Goal: Transaction & Acquisition: Obtain resource

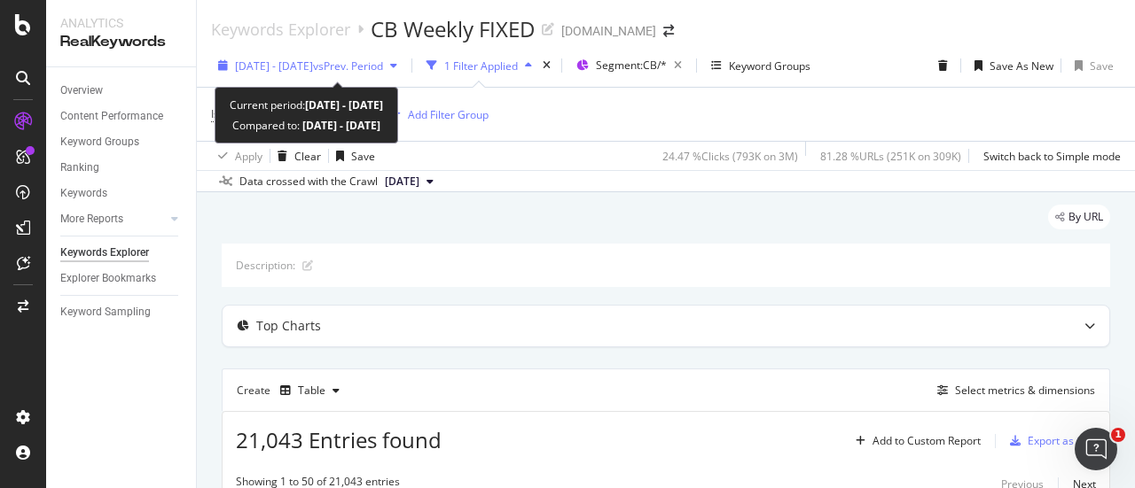
click at [381, 68] on span "vs Prev. Period" at bounding box center [348, 66] width 70 height 15
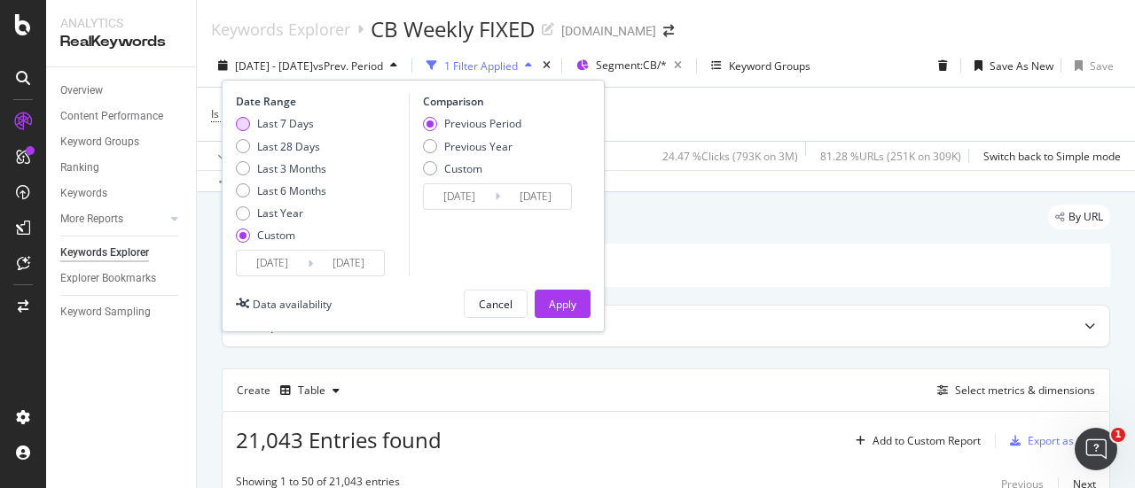
click at [315, 127] on div "Last 7 Days" at bounding box center [281, 123] width 90 height 15
type input "[DATE]"
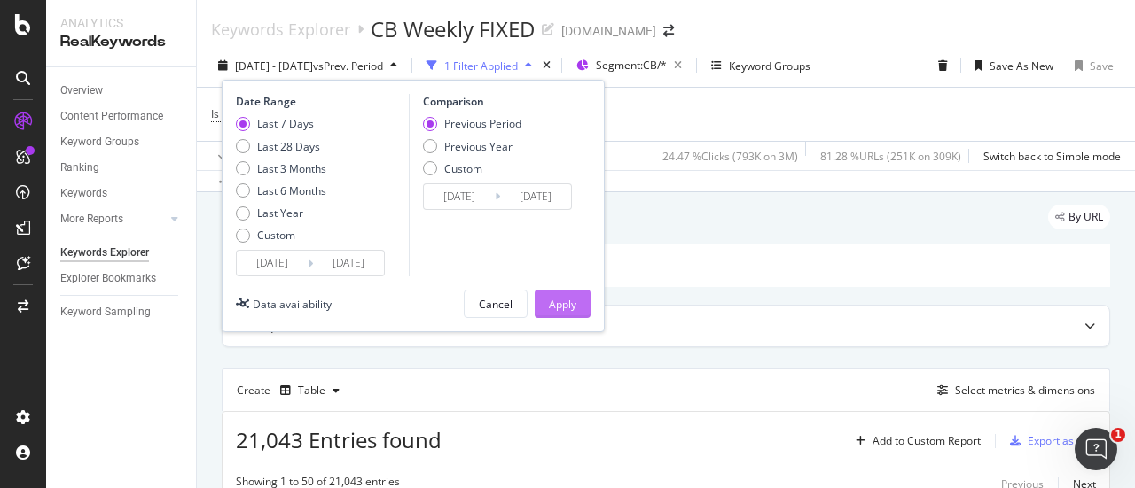
click at [555, 301] on div "Apply" at bounding box center [562, 304] width 27 height 15
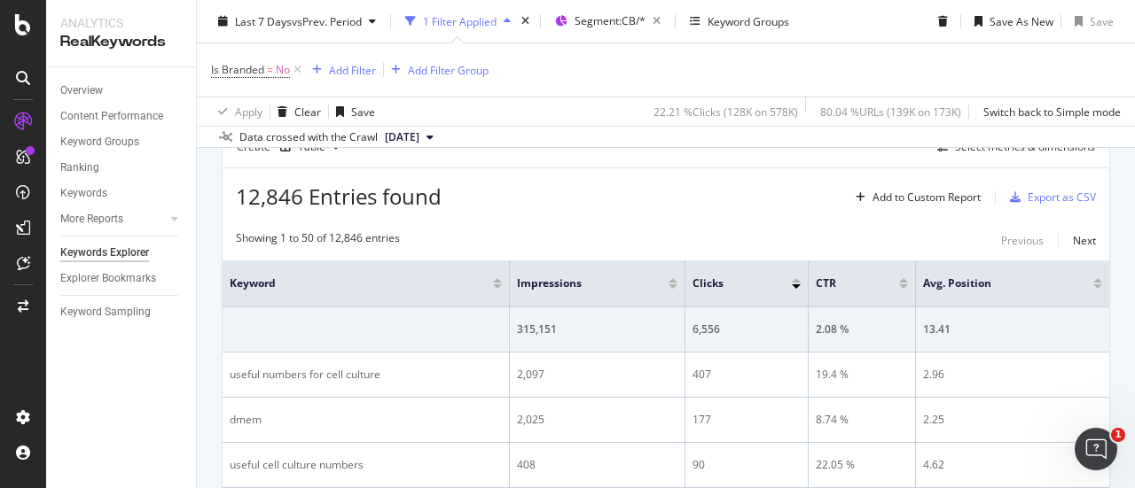
scroll to position [266, 0]
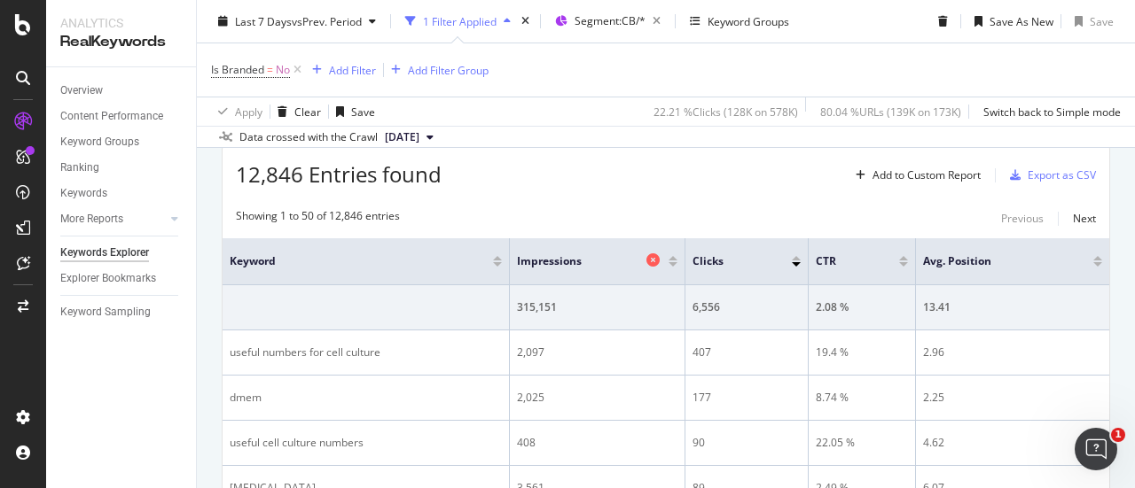
click at [659, 260] on div at bounding box center [655, 262] width 18 height 18
click at [656, 260] on icon at bounding box center [652, 260] width 13 height 13
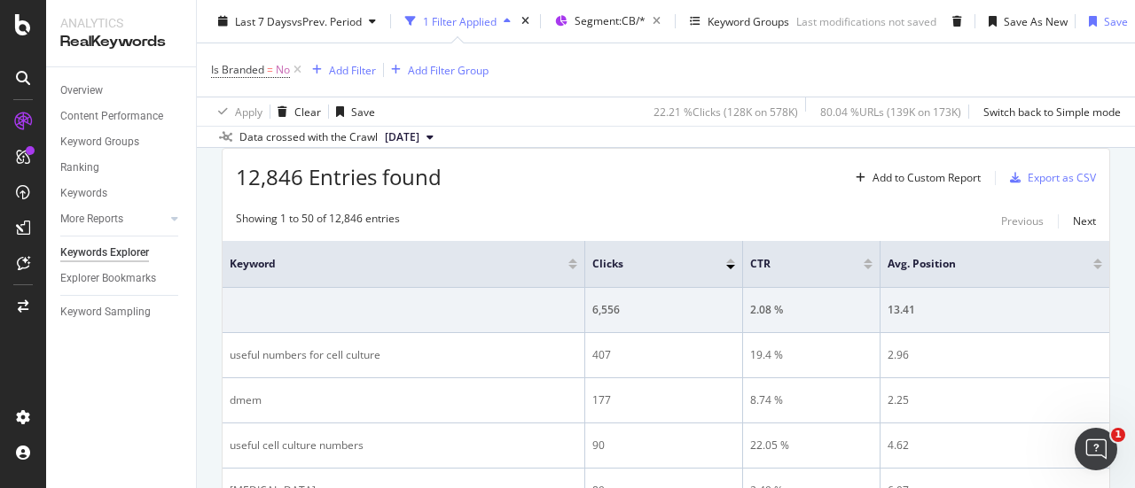
scroll to position [266, 0]
click at [841, 256] on icon at bounding box center [847, 260] width 13 height 13
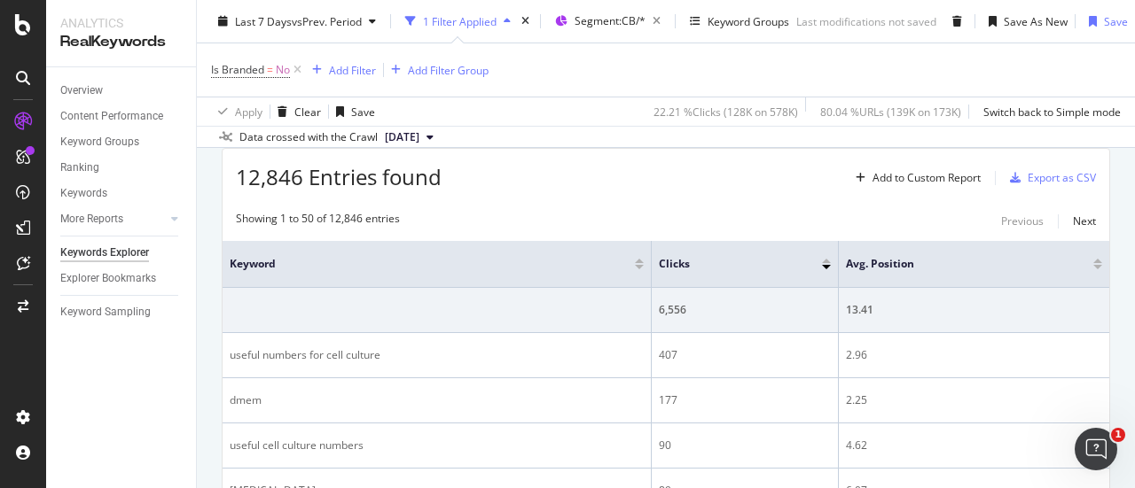
scroll to position [266, 0]
click at [1071, 260] on icon at bounding box center [1077, 260] width 13 height 13
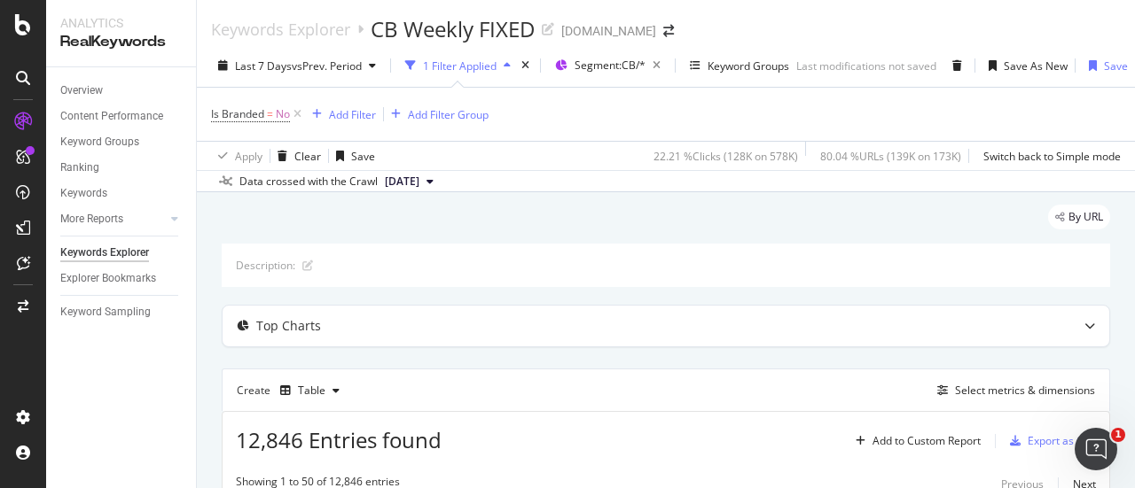
scroll to position [89, 0]
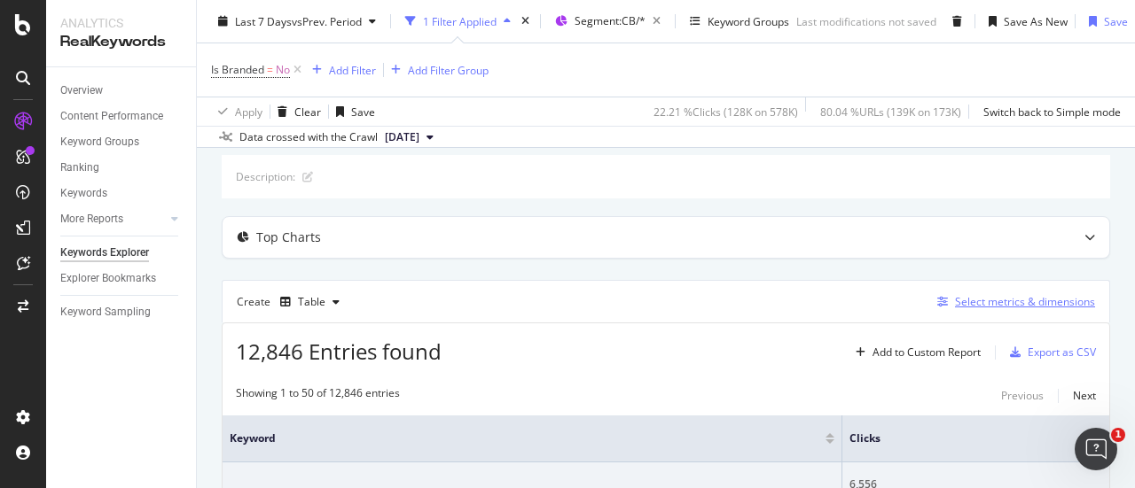
click at [967, 300] on div "Select metrics & dimensions" at bounding box center [1025, 301] width 140 height 15
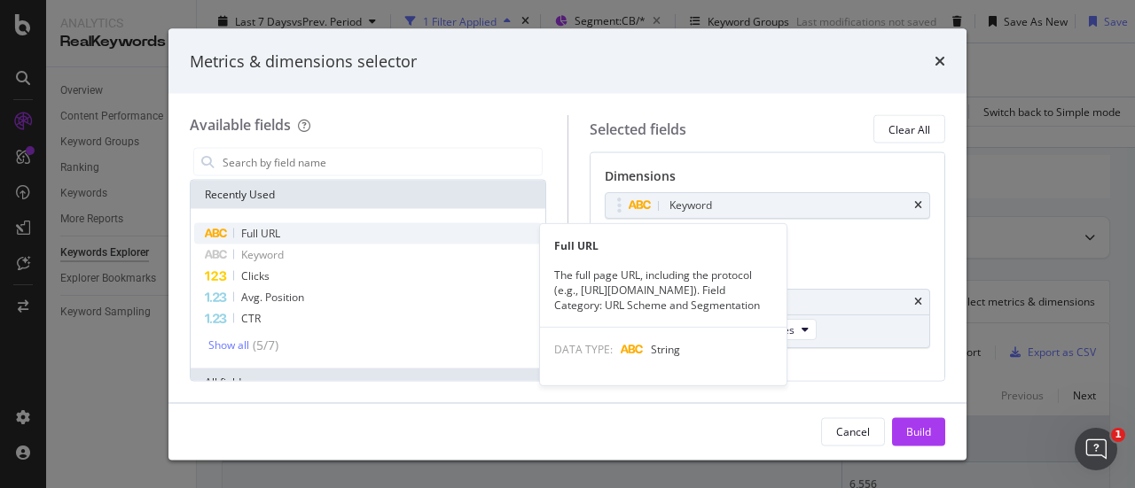
click at [346, 238] on div "Full URL" at bounding box center [367, 233] width 347 height 21
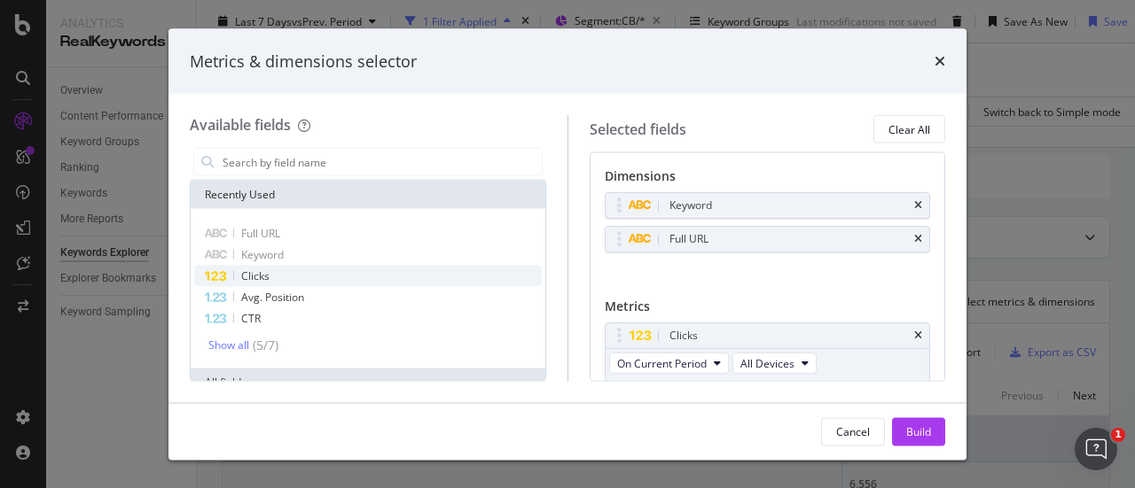
click at [292, 268] on div "Clicks" at bounding box center [367, 276] width 347 height 21
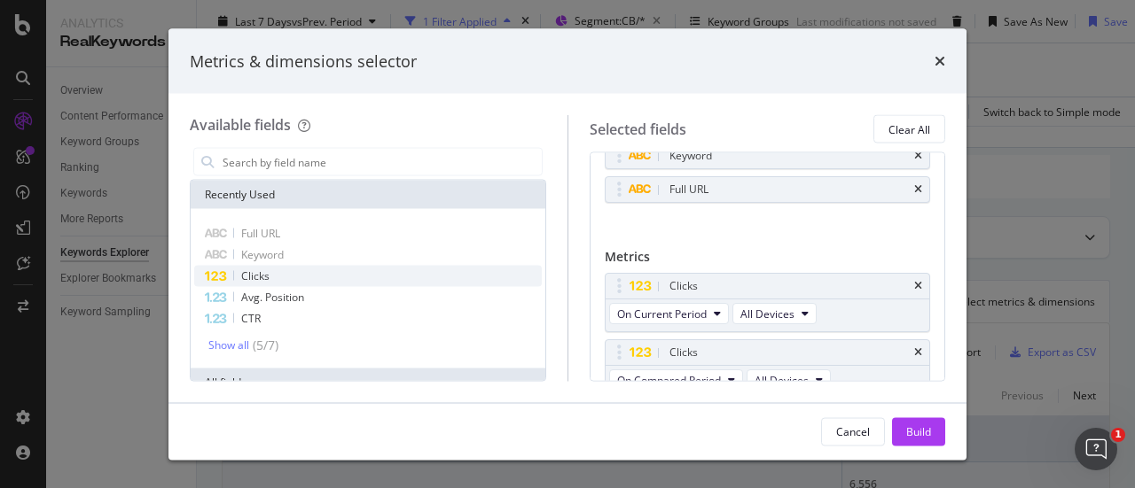
scroll to position [64, 0]
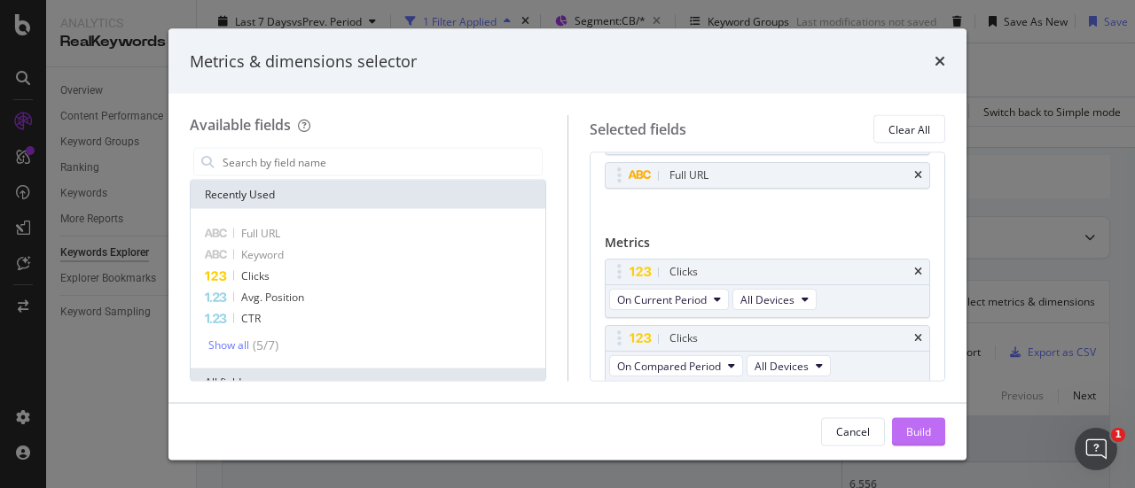
click at [926, 430] on div "Build" at bounding box center [918, 431] width 25 height 15
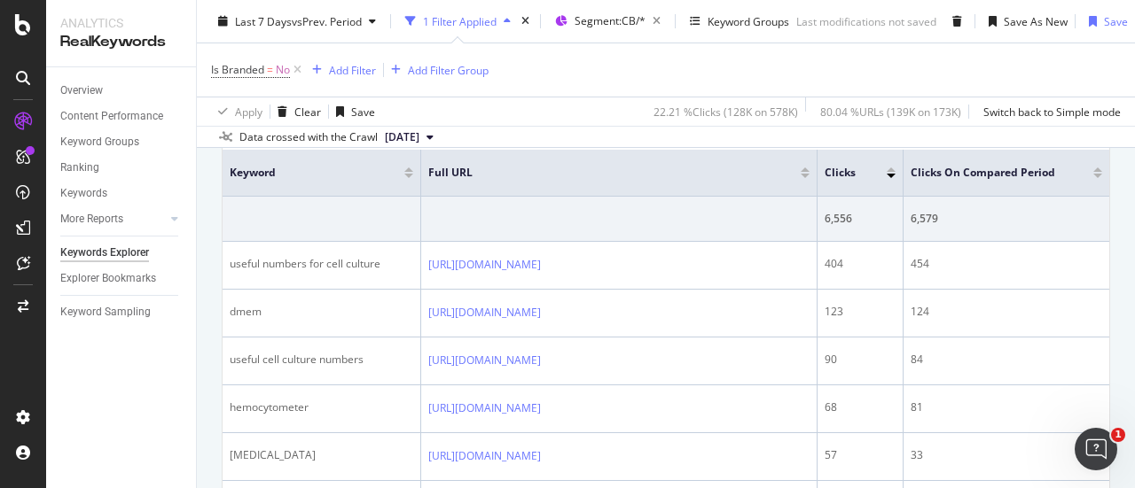
scroll to position [177, 0]
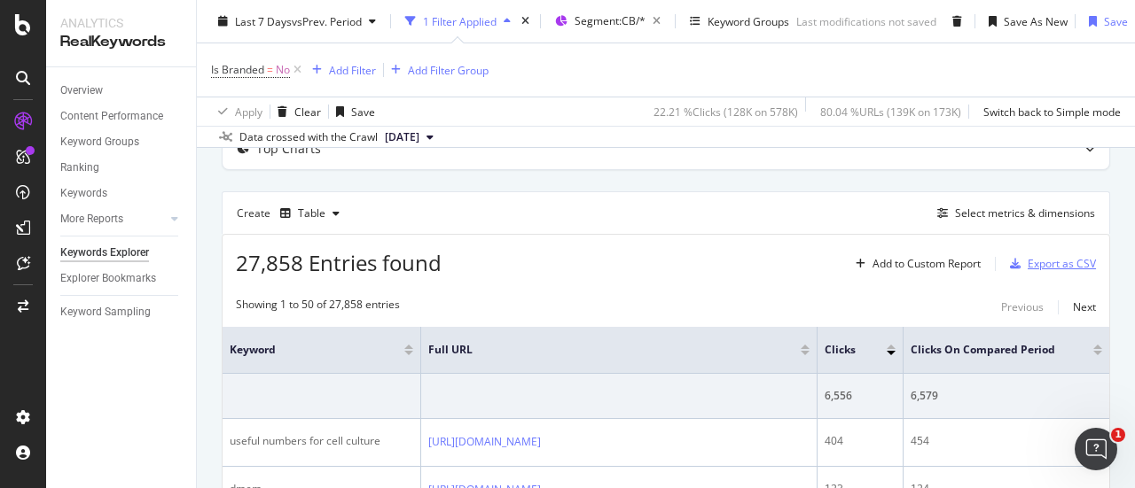
click at [1022, 273] on div "Export as CSV" at bounding box center [1048, 264] width 93 height 27
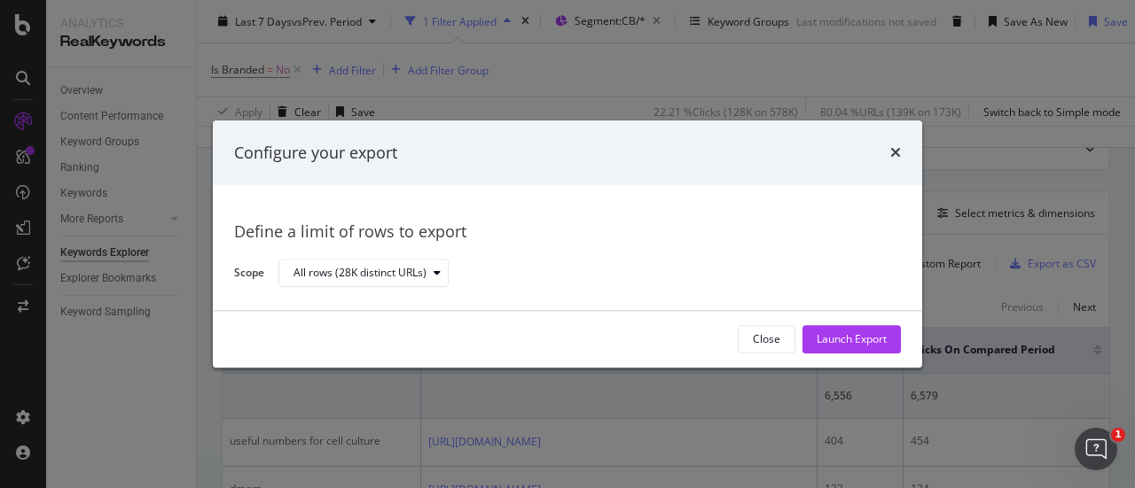
click at [857, 349] on div "Launch Export" at bounding box center [851, 339] width 70 height 27
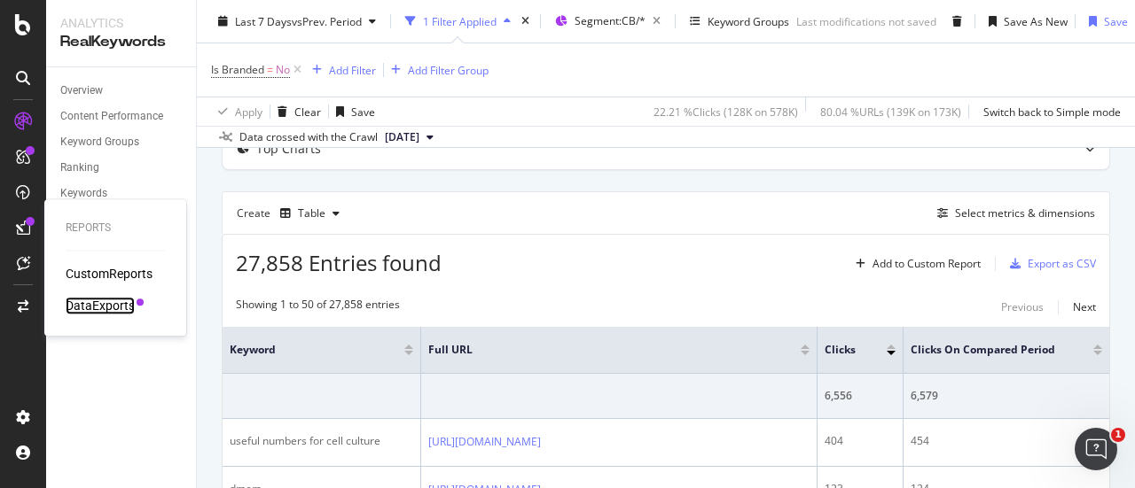
click at [106, 306] on div "DataExports" at bounding box center [100, 306] width 69 height 18
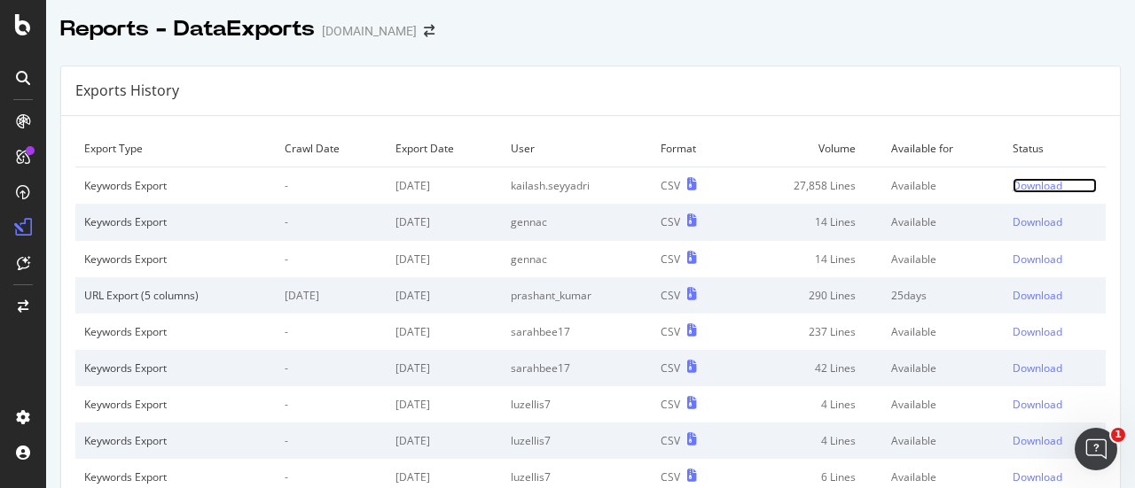
click at [1012, 183] on div "Download" at bounding box center [1037, 185] width 50 height 15
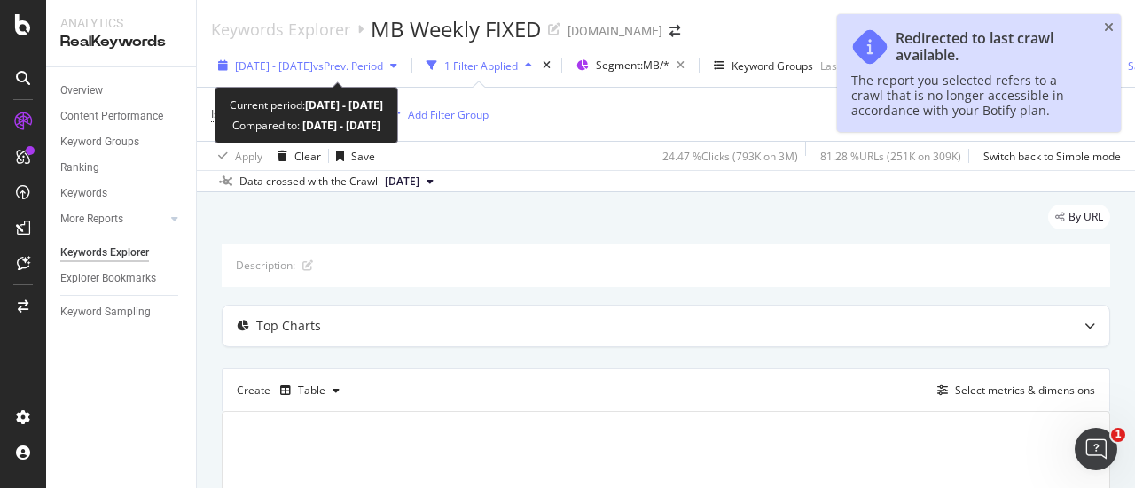
click at [261, 54] on div "[DATE] - [DATE] vs Prev. Period" at bounding box center [307, 65] width 193 height 27
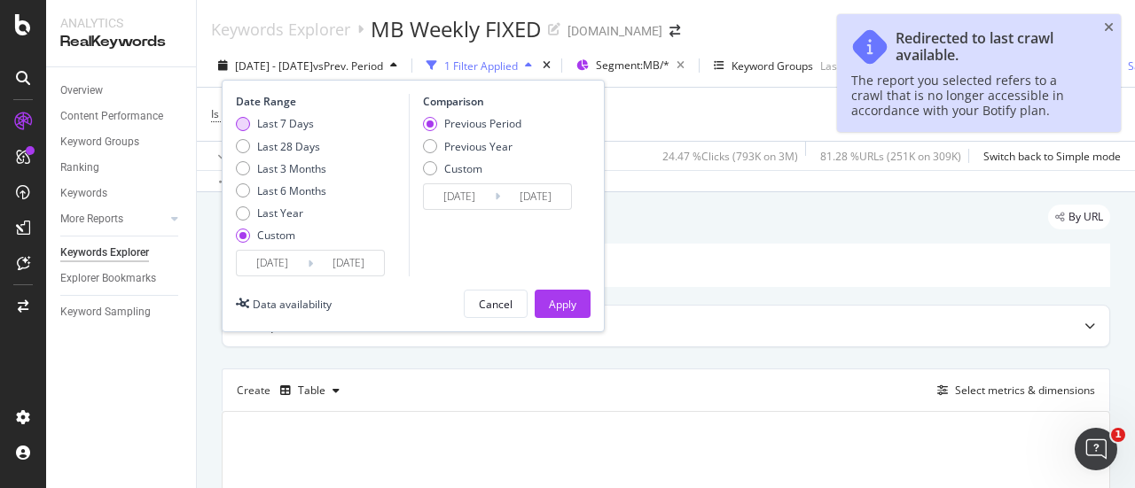
click at [257, 121] on div "Last 7 Days" at bounding box center [285, 123] width 57 height 15
type input "[DATE]"
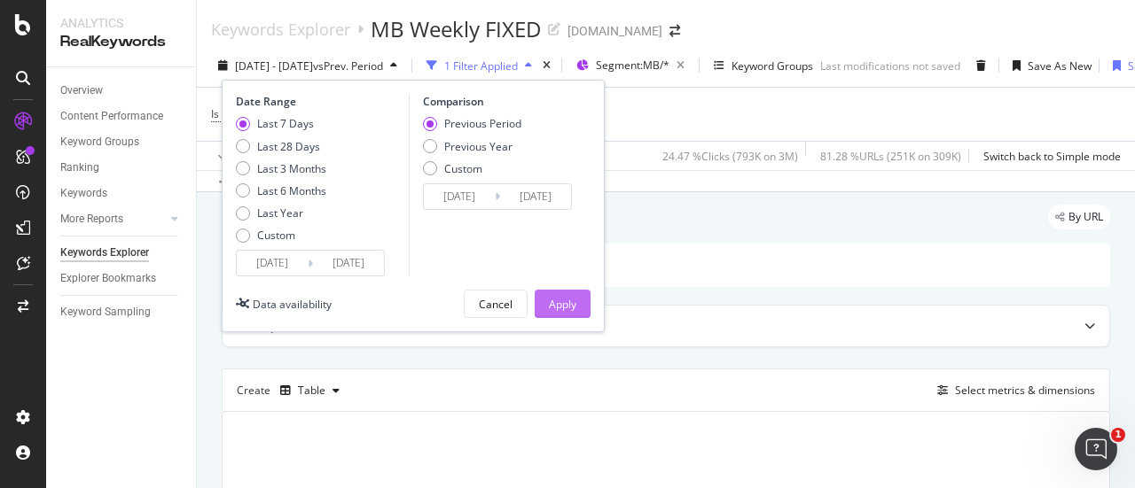
click at [550, 298] on div "Apply" at bounding box center [562, 304] width 27 height 15
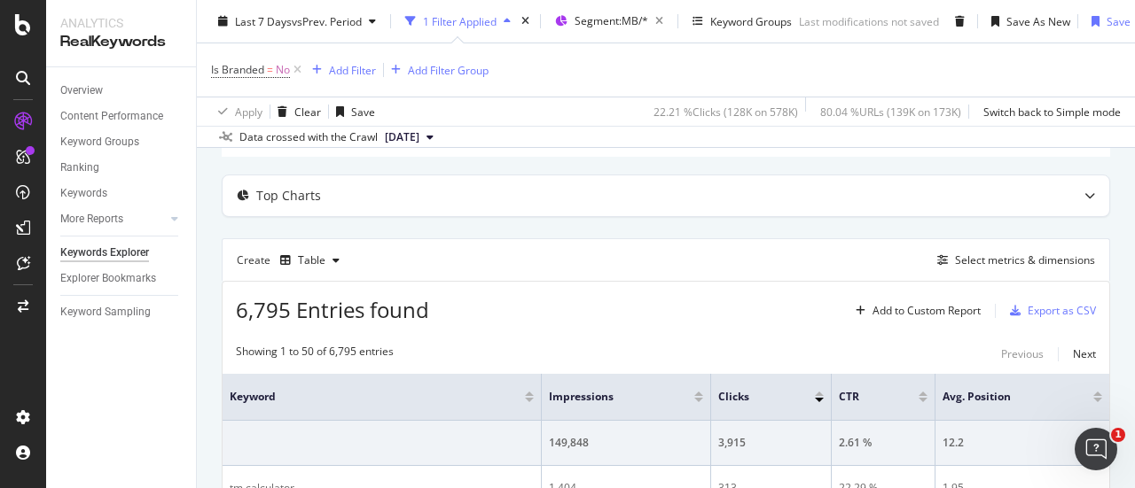
scroll to position [177, 0]
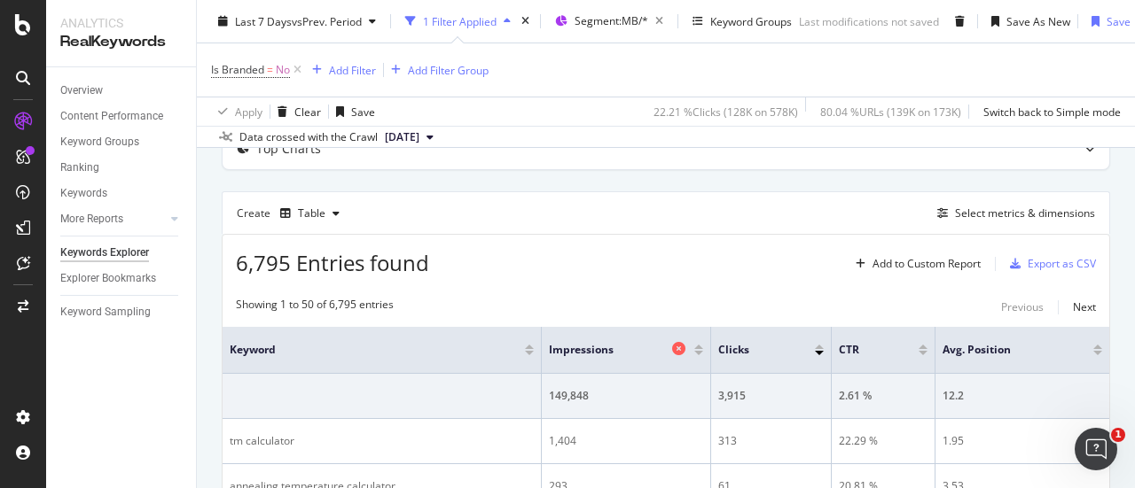
click at [674, 350] on icon at bounding box center [678, 348] width 13 height 13
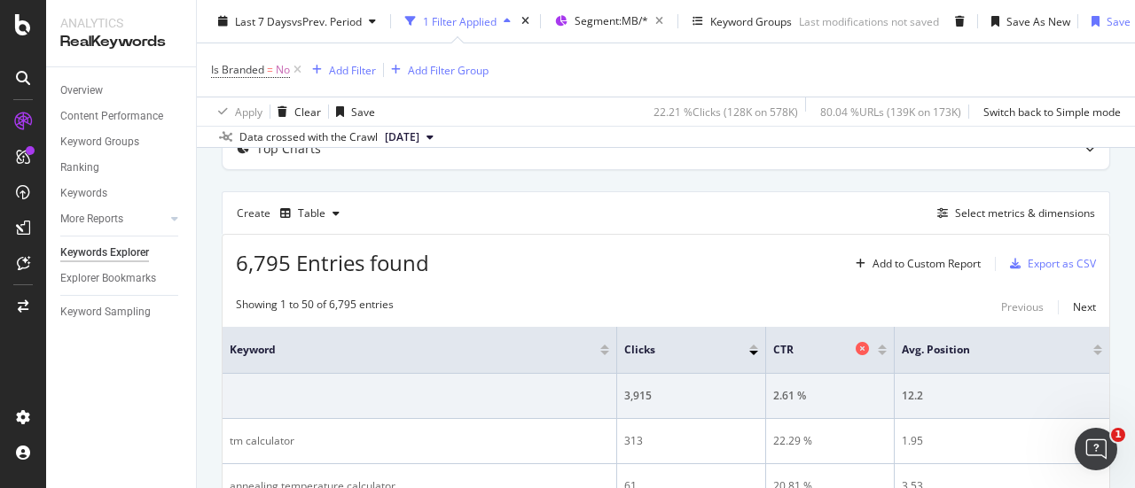
click at [855, 345] on icon at bounding box center [861, 348] width 13 height 13
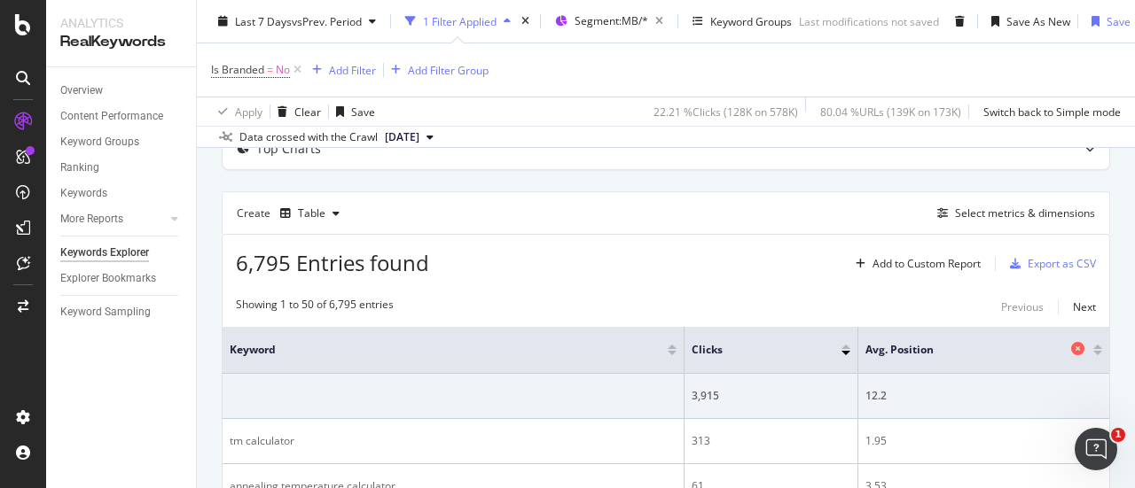
click at [1071, 345] on icon at bounding box center [1077, 348] width 13 height 13
click at [996, 217] on div "Select metrics & dimensions" at bounding box center [1025, 213] width 140 height 15
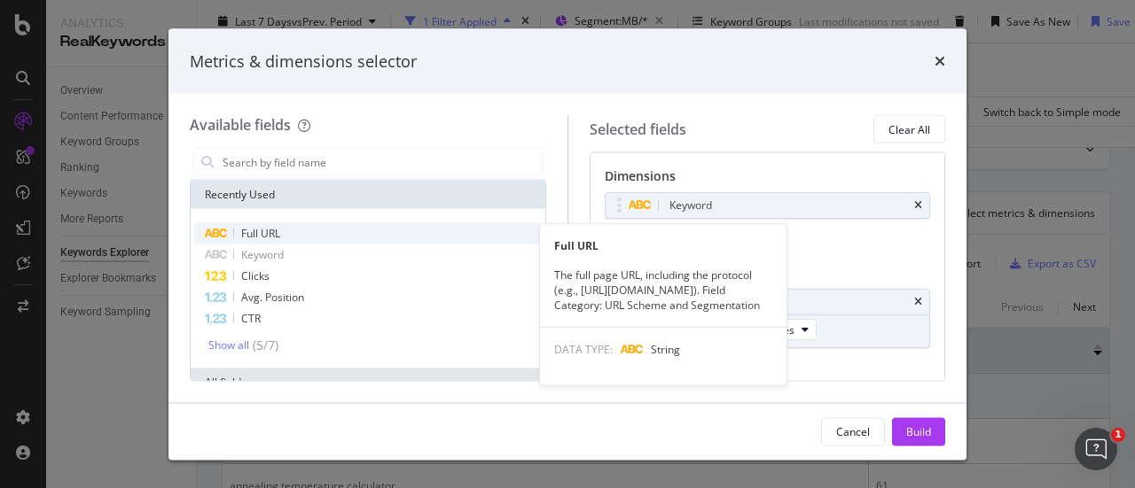
click at [325, 229] on div "Full URL" at bounding box center [367, 233] width 347 height 21
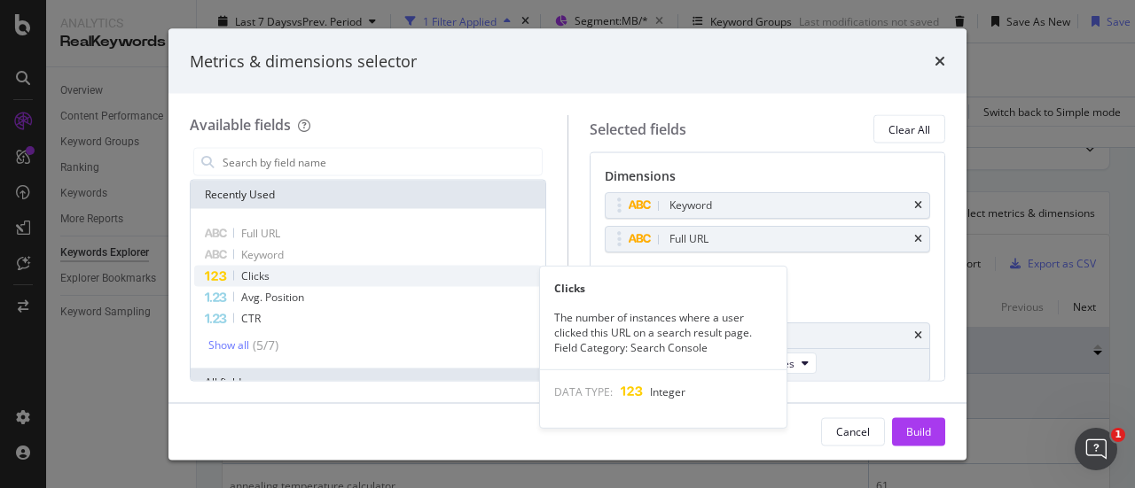
click at [293, 274] on div "Clicks" at bounding box center [367, 276] width 347 height 21
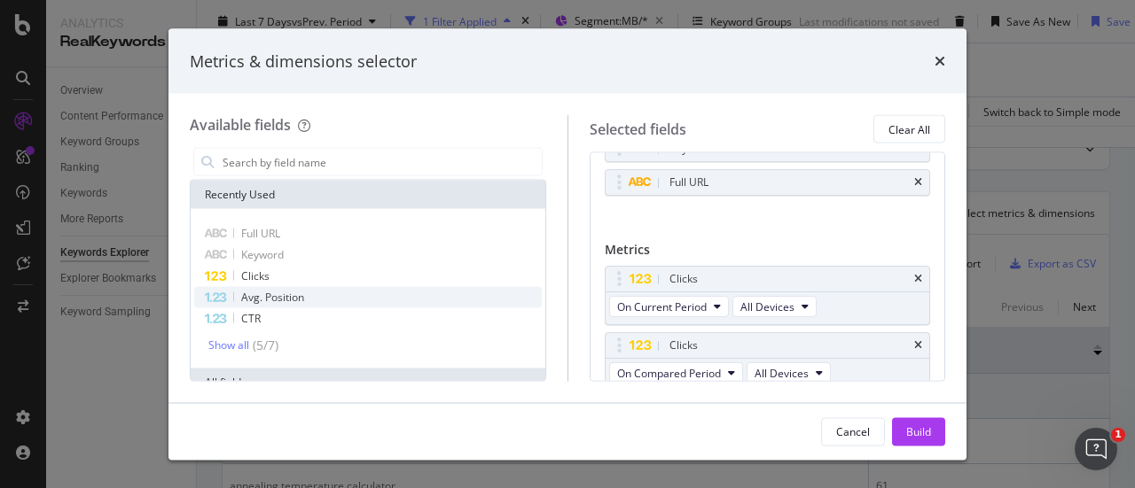
scroll to position [64, 0]
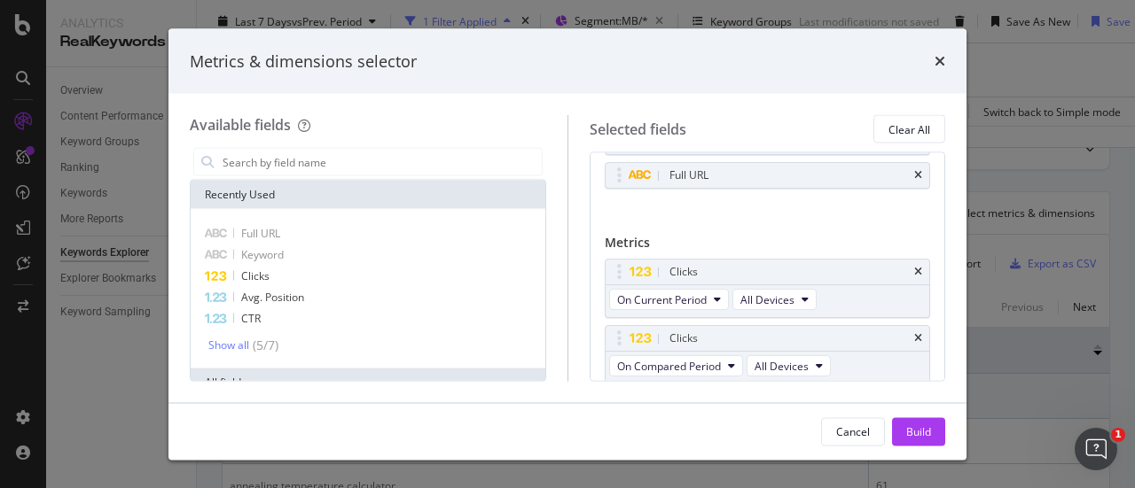
click at [817, 222] on div "Keyword Full URL You can use this field as a dimension" at bounding box center [768, 178] width 326 height 98
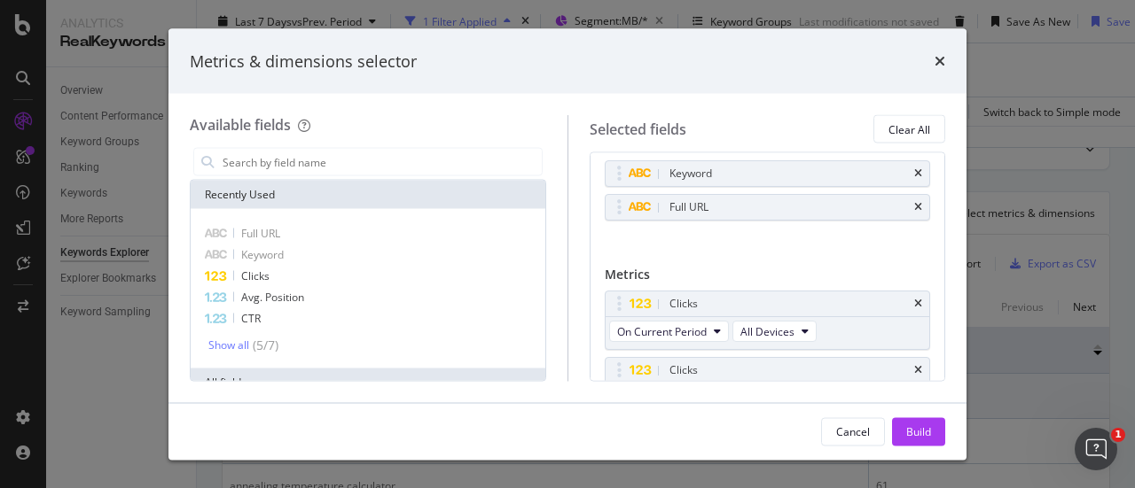
scroll to position [0, 0]
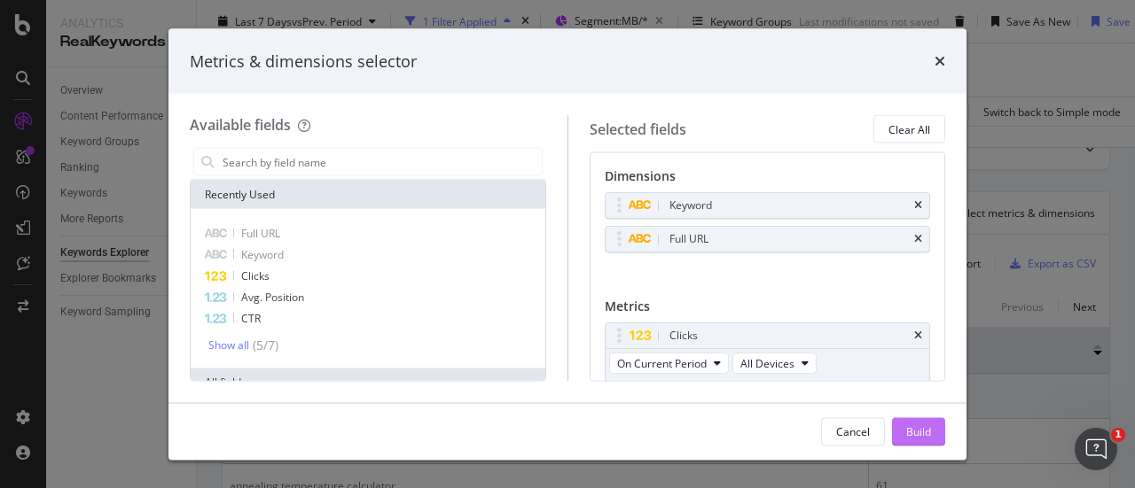
click at [932, 441] on button "Build" at bounding box center [918, 431] width 53 height 28
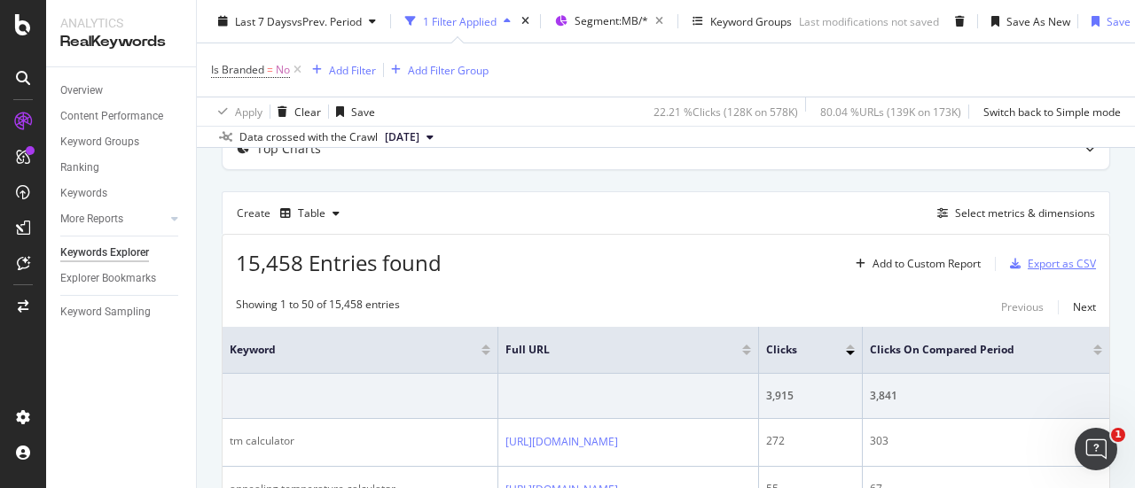
click at [1027, 256] on div "Export as CSV" at bounding box center [1061, 263] width 68 height 15
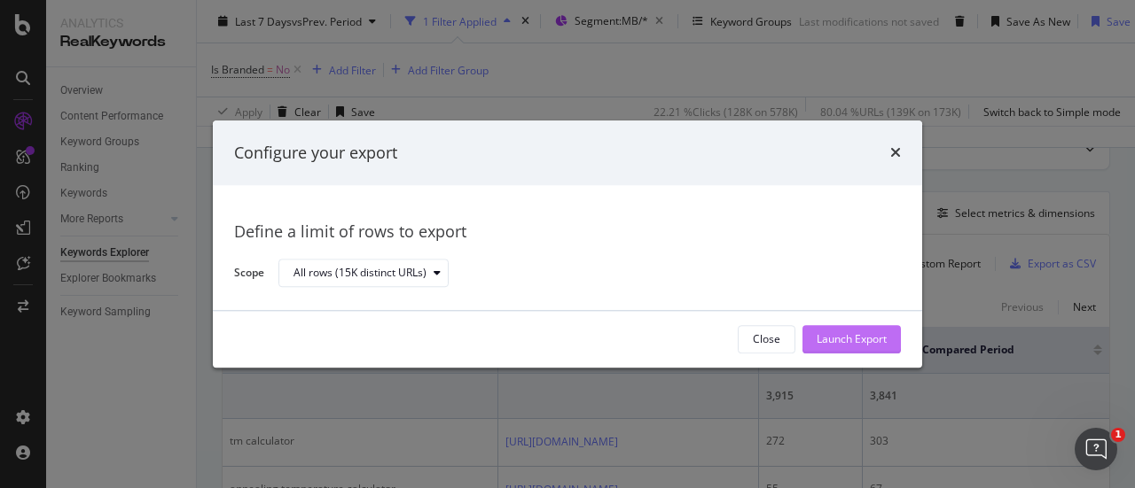
click at [862, 340] on div "Launch Export" at bounding box center [851, 339] width 70 height 15
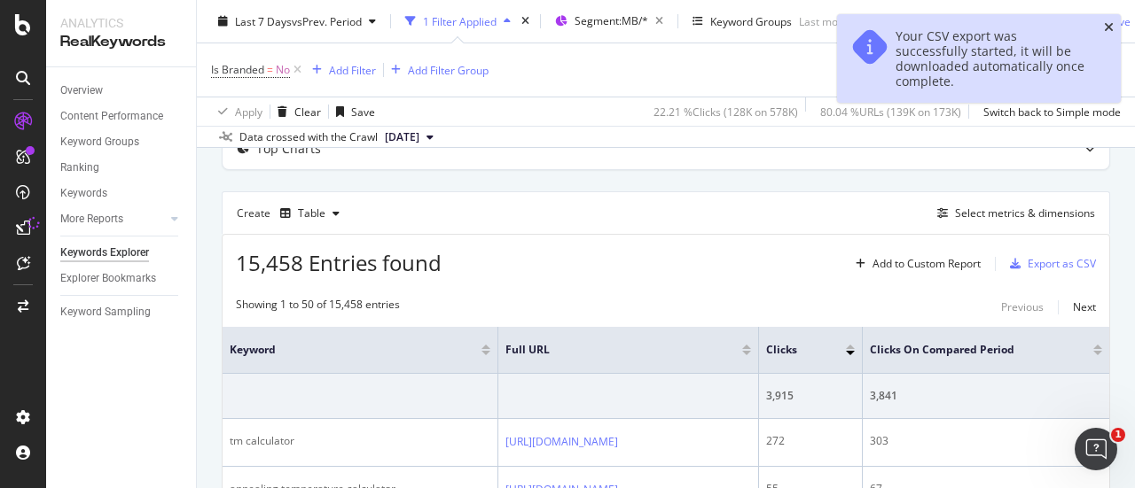
click at [1105, 28] on icon "close toast" at bounding box center [1109, 27] width 10 height 12
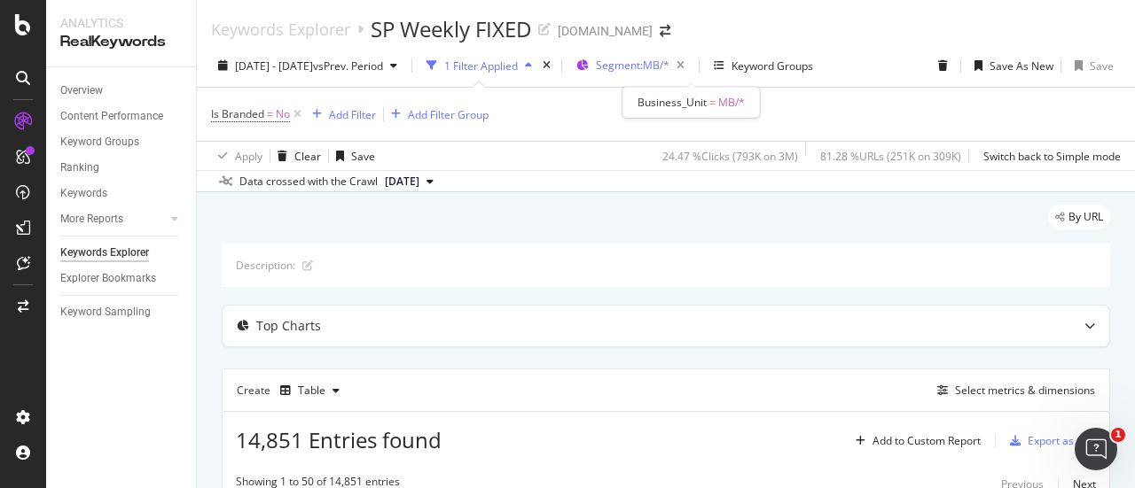
click at [669, 63] on span "Segment: MB/*" at bounding box center [633, 65] width 74 height 15
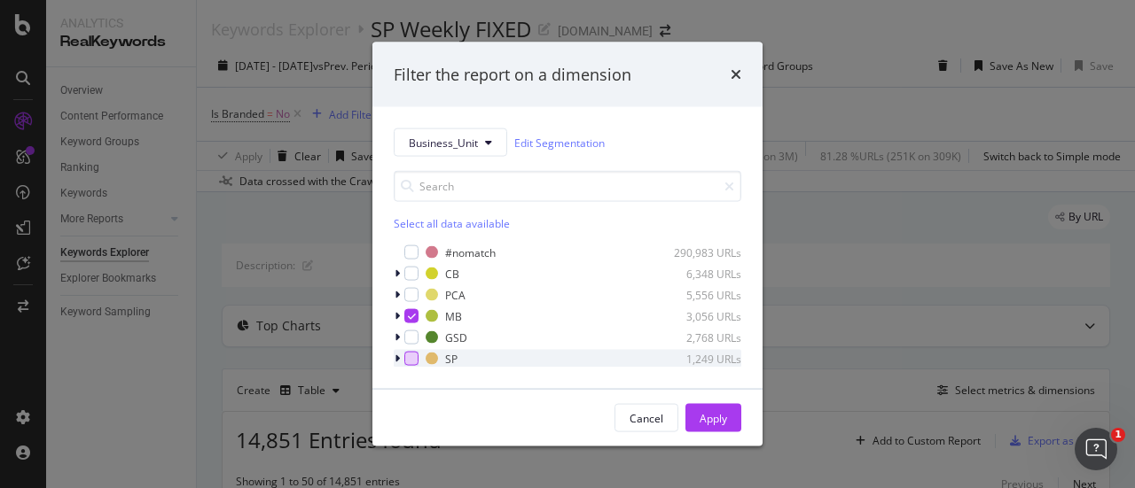
click at [415, 357] on div "modal" at bounding box center [411, 359] width 14 height 14
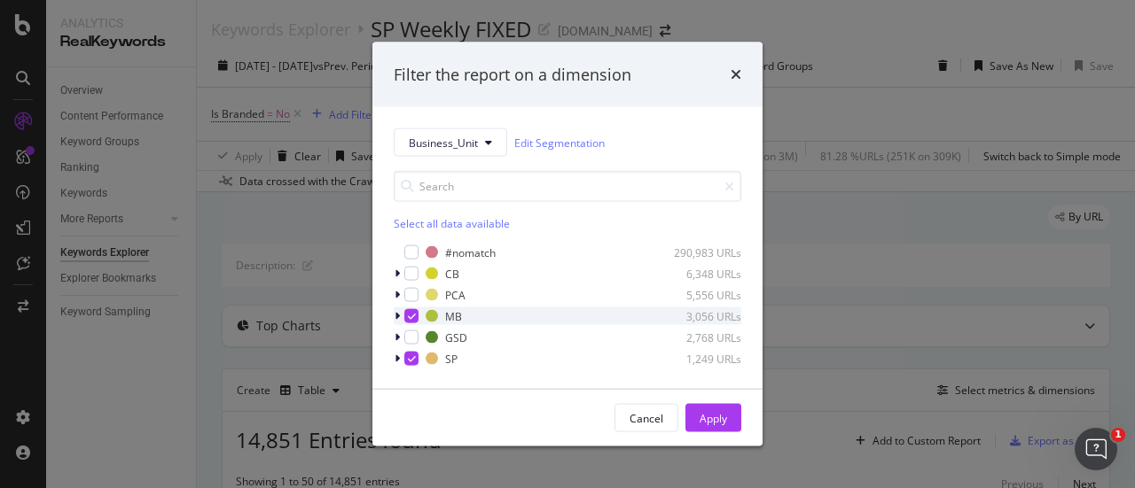
click at [415, 315] on div "modal" at bounding box center [411, 316] width 14 height 14
click at [697, 419] on button "Apply" at bounding box center [713, 418] width 56 height 28
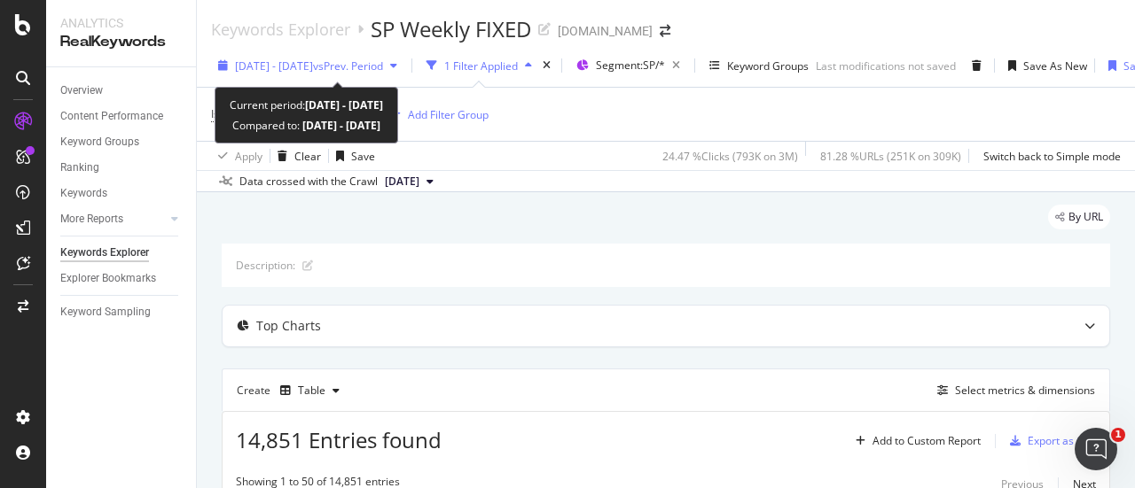
click at [388, 74] on div "[DATE] - [DATE] vs Prev. Period" at bounding box center [307, 65] width 193 height 27
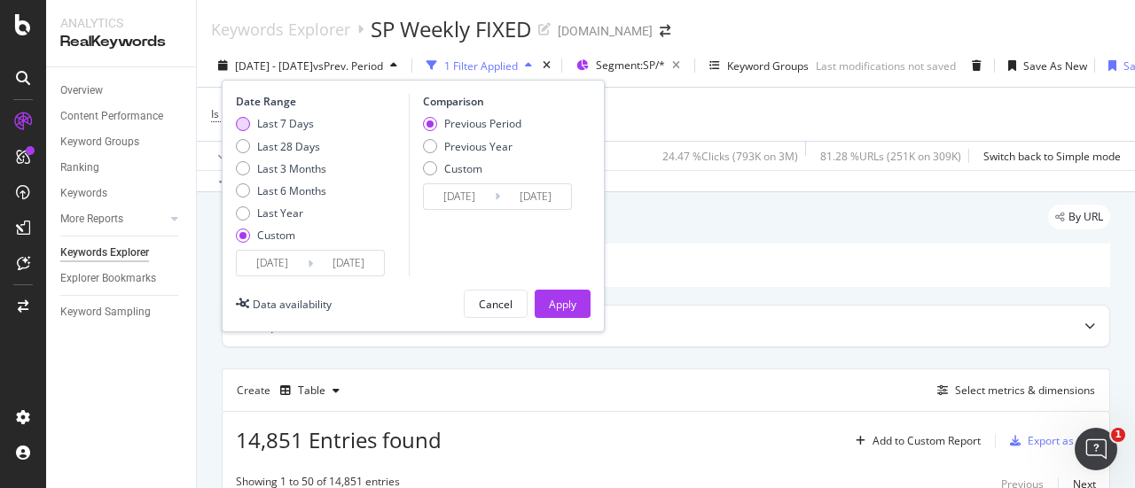
click at [307, 123] on div "Last 7 Days" at bounding box center [285, 123] width 57 height 15
type input "[DATE]"
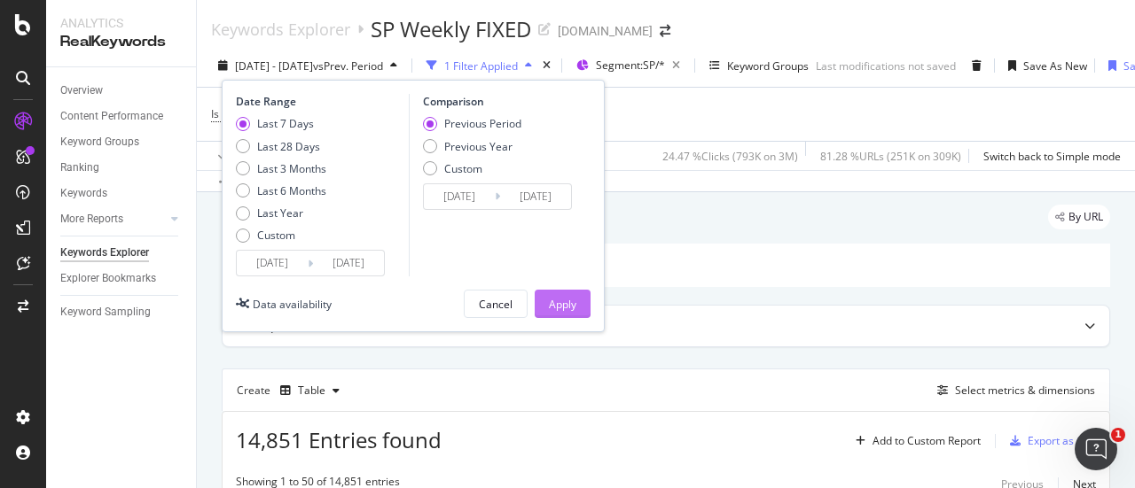
click at [557, 299] on div "Apply" at bounding box center [562, 304] width 27 height 15
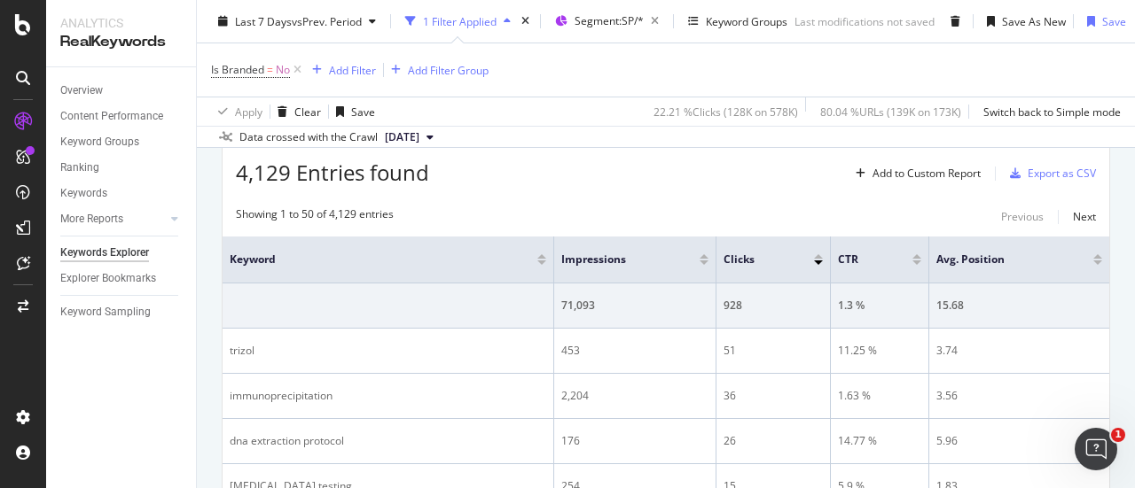
scroll to position [355, 0]
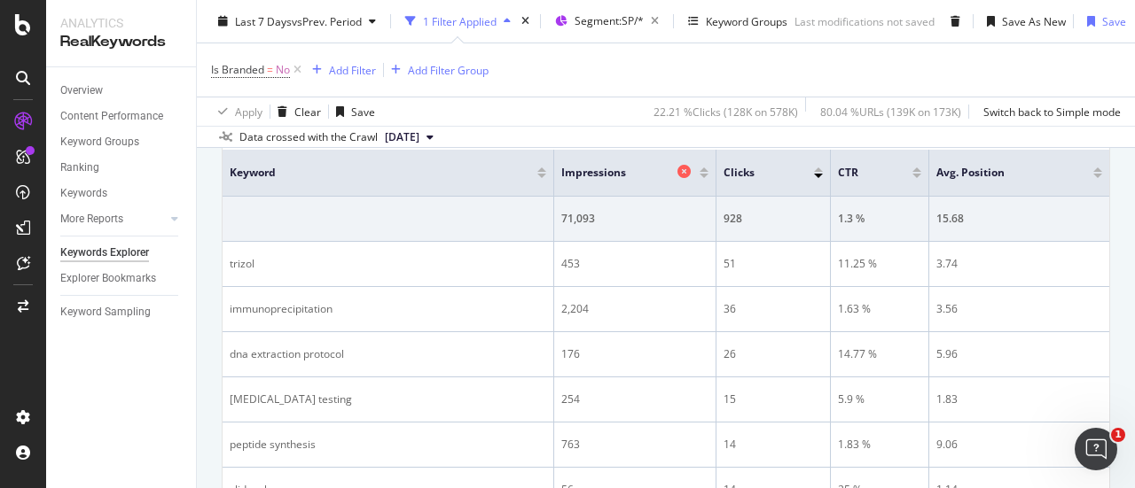
click at [679, 168] on icon at bounding box center [683, 171] width 13 height 13
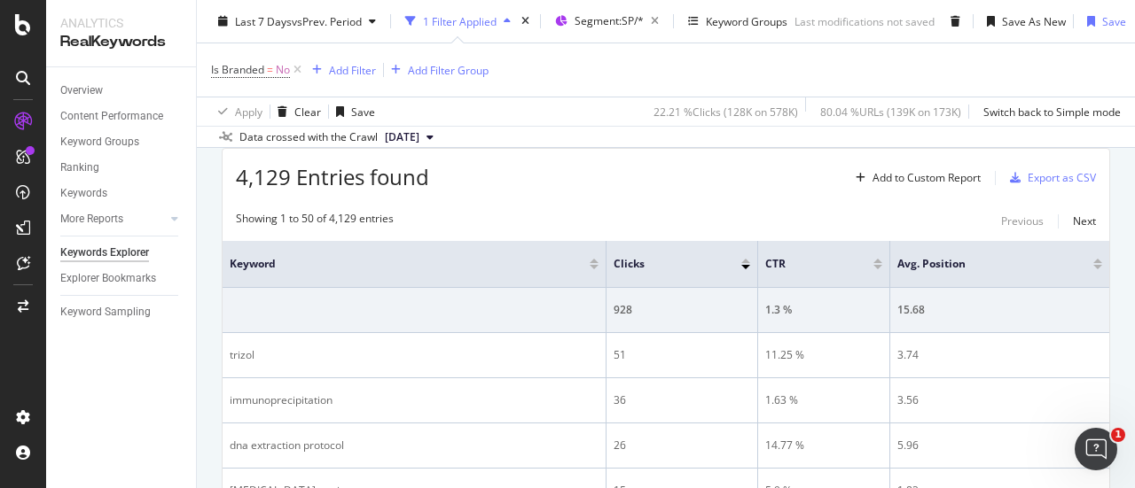
scroll to position [355, 0]
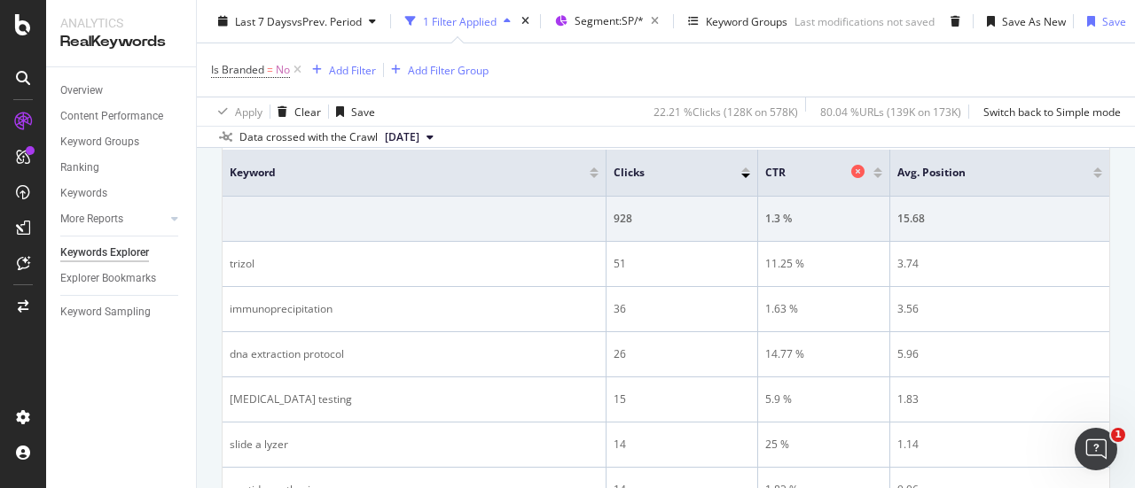
click at [851, 173] on icon at bounding box center [857, 171] width 13 height 13
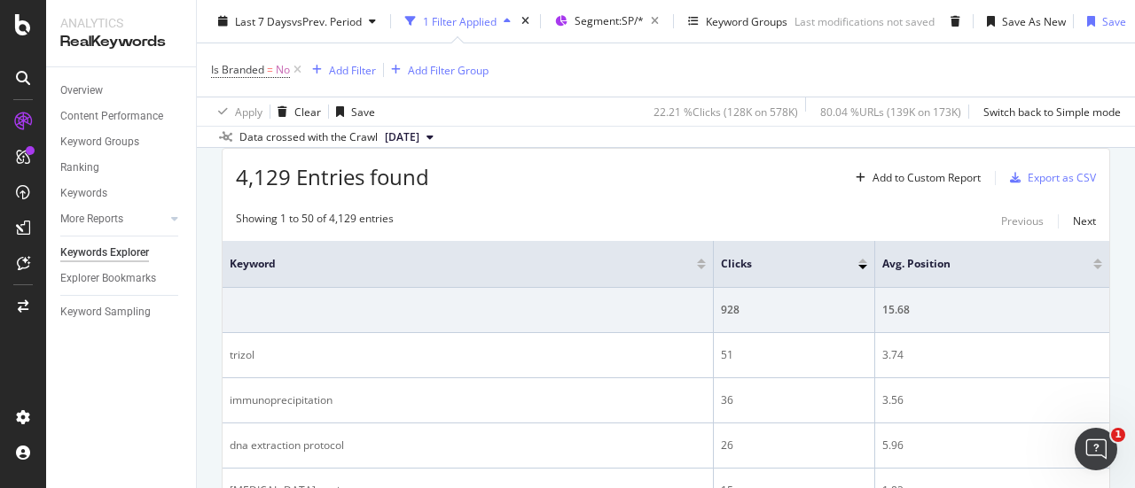
scroll to position [355, 0]
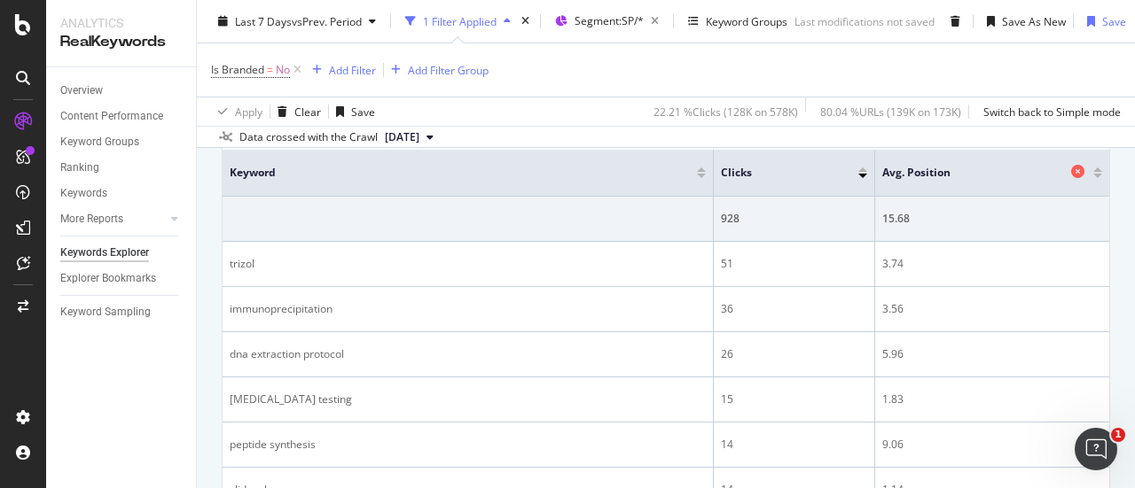
click at [1071, 167] on icon at bounding box center [1077, 171] width 13 height 13
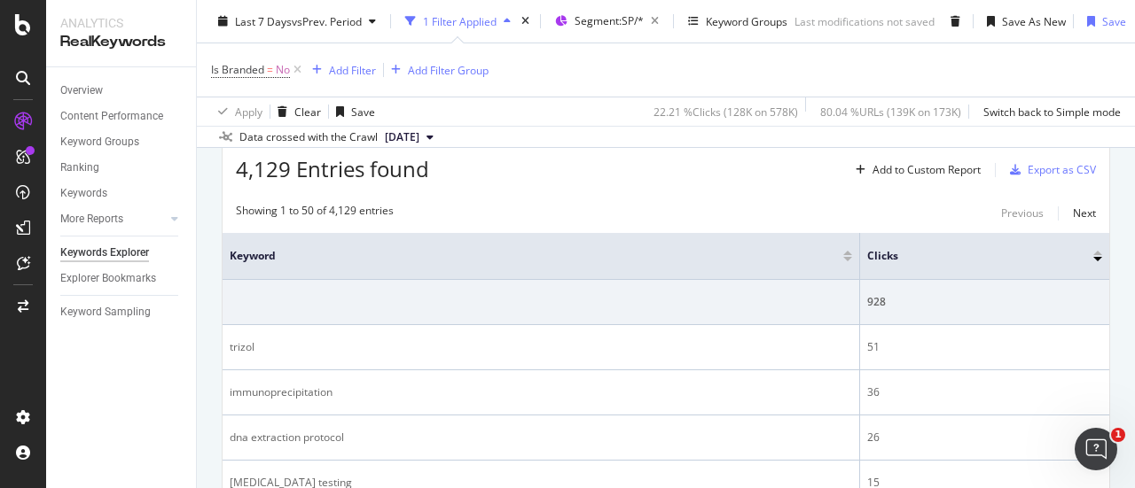
scroll to position [177, 0]
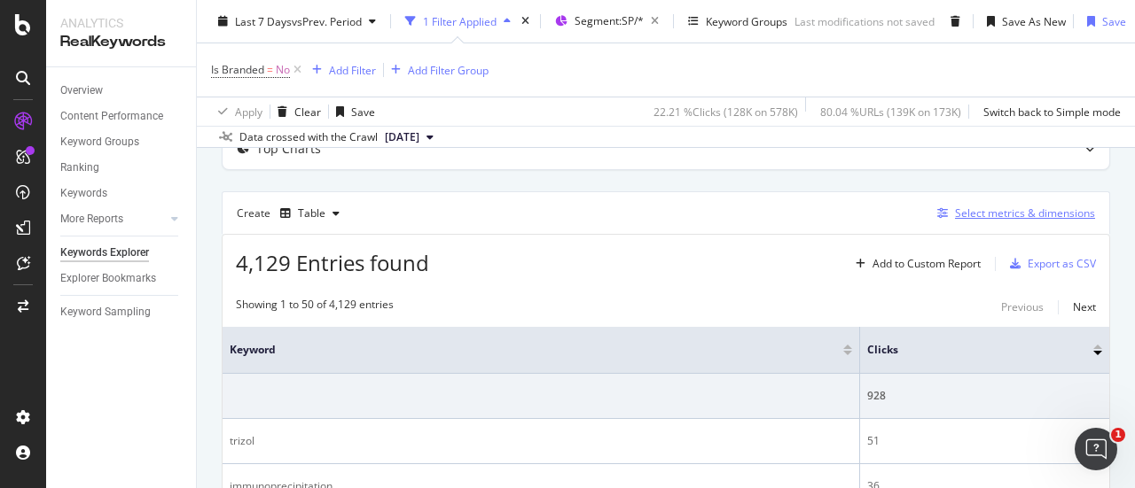
click at [1006, 214] on div "Select metrics & dimensions" at bounding box center [1025, 213] width 140 height 15
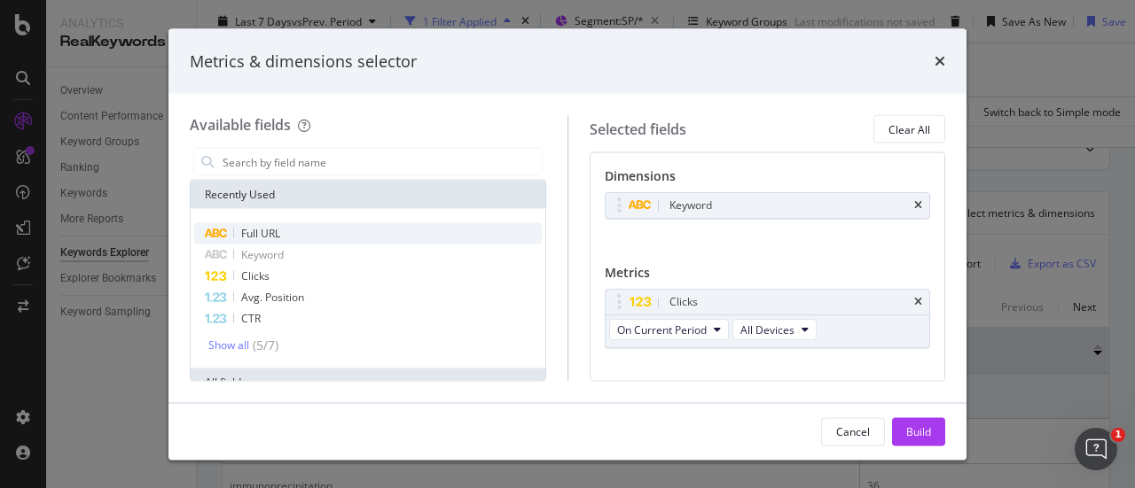
click at [261, 238] on span "Full URL" at bounding box center [260, 233] width 39 height 15
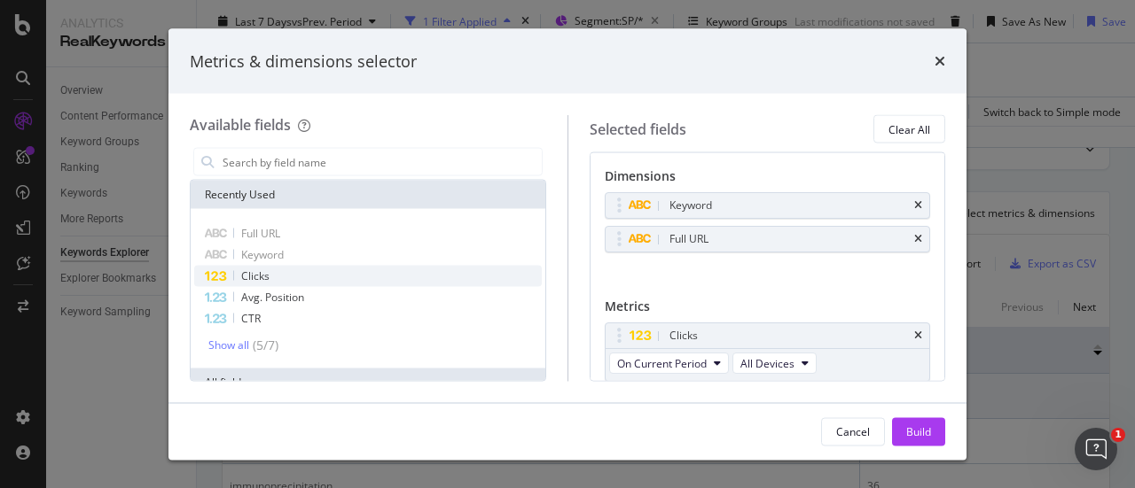
click at [253, 285] on div "Clicks" at bounding box center [367, 276] width 347 height 21
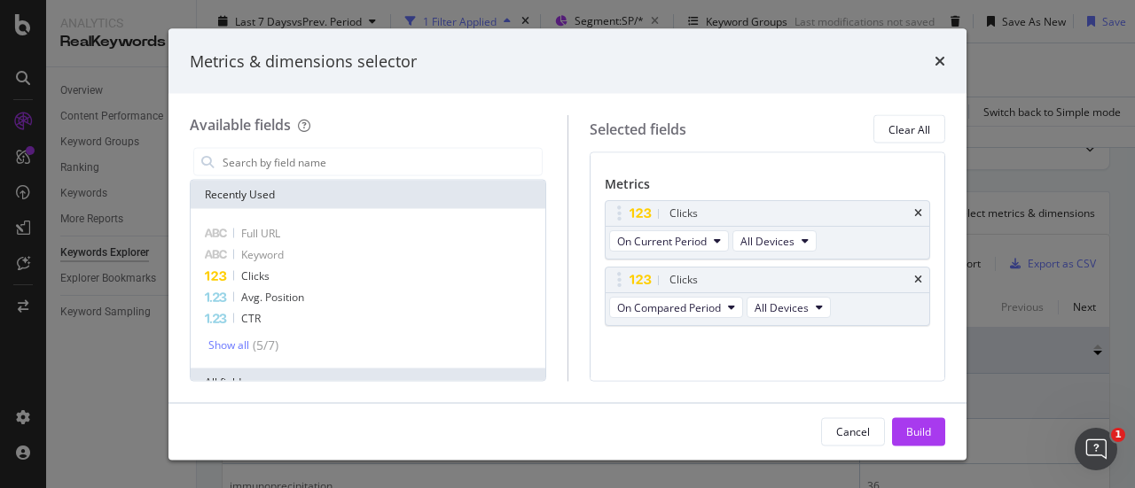
scroll to position [0, 0]
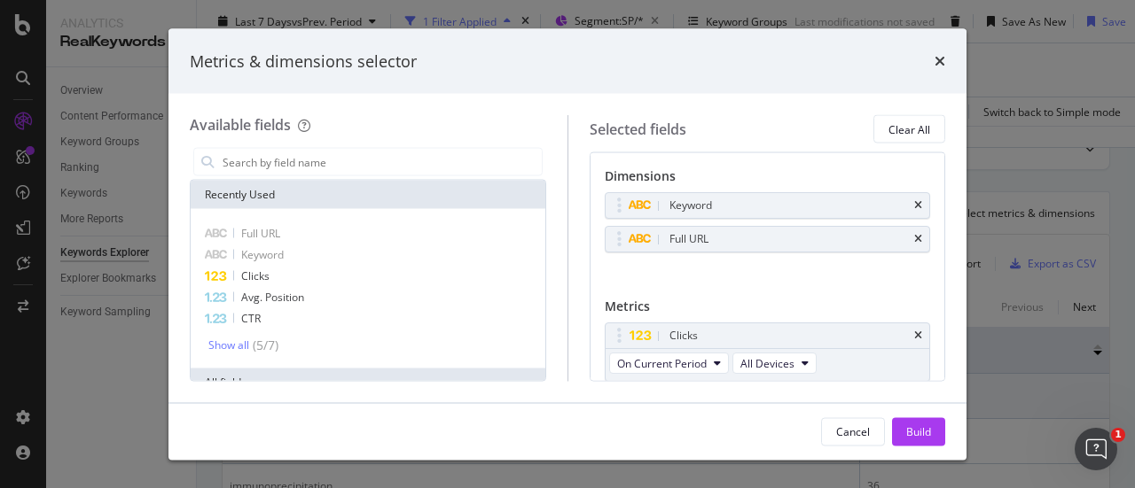
click at [919, 452] on div "Cancel Build" at bounding box center [567, 431] width 798 height 57
click at [920, 437] on div "Build" at bounding box center [918, 431] width 25 height 15
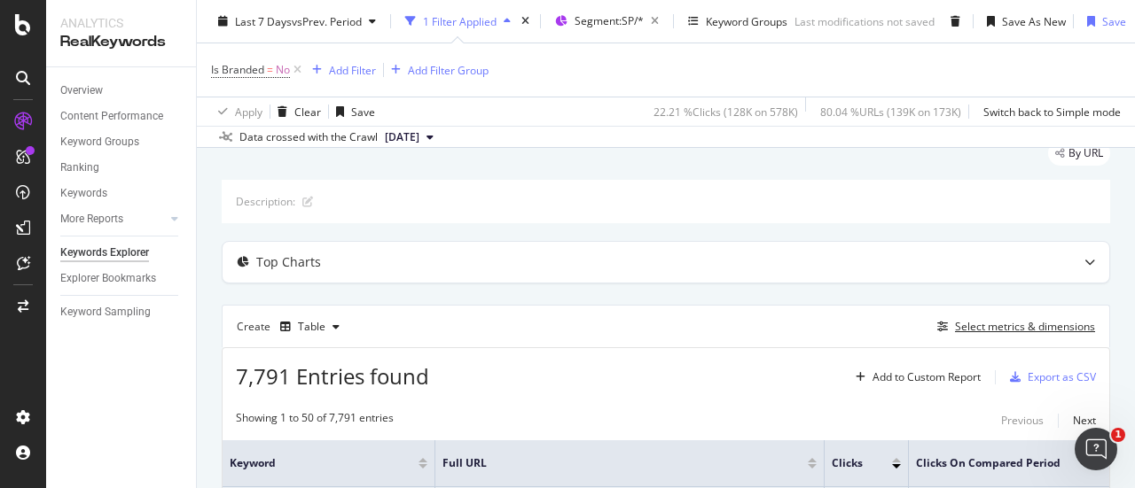
scroll to position [177, 0]
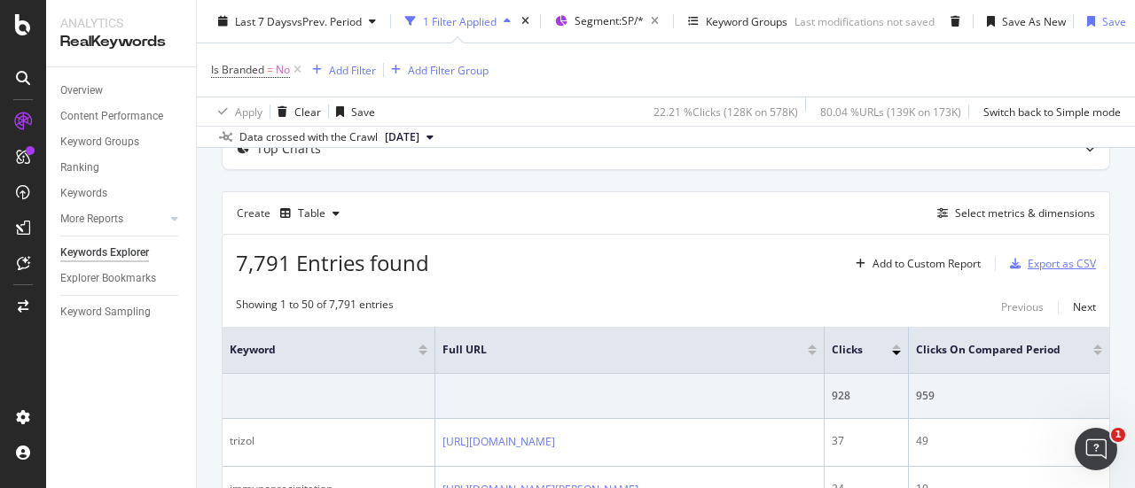
click at [1027, 265] on div "Export as CSV" at bounding box center [1061, 263] width 68 height 15
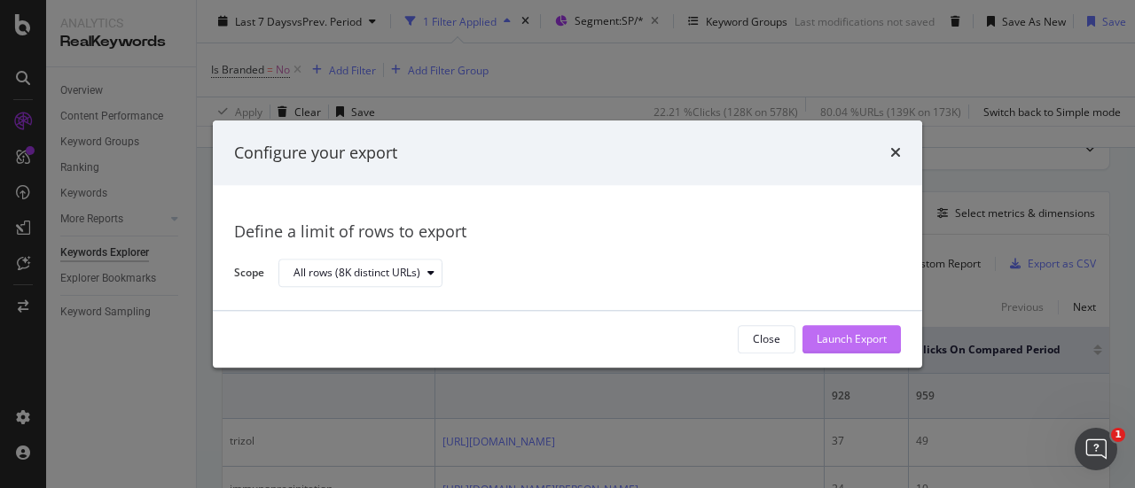
click at [816, 336] on div "Launch Export" at bounding box center [851, 339] width 70 height 15
